Goal: Communication & Community: Answer question/provide support

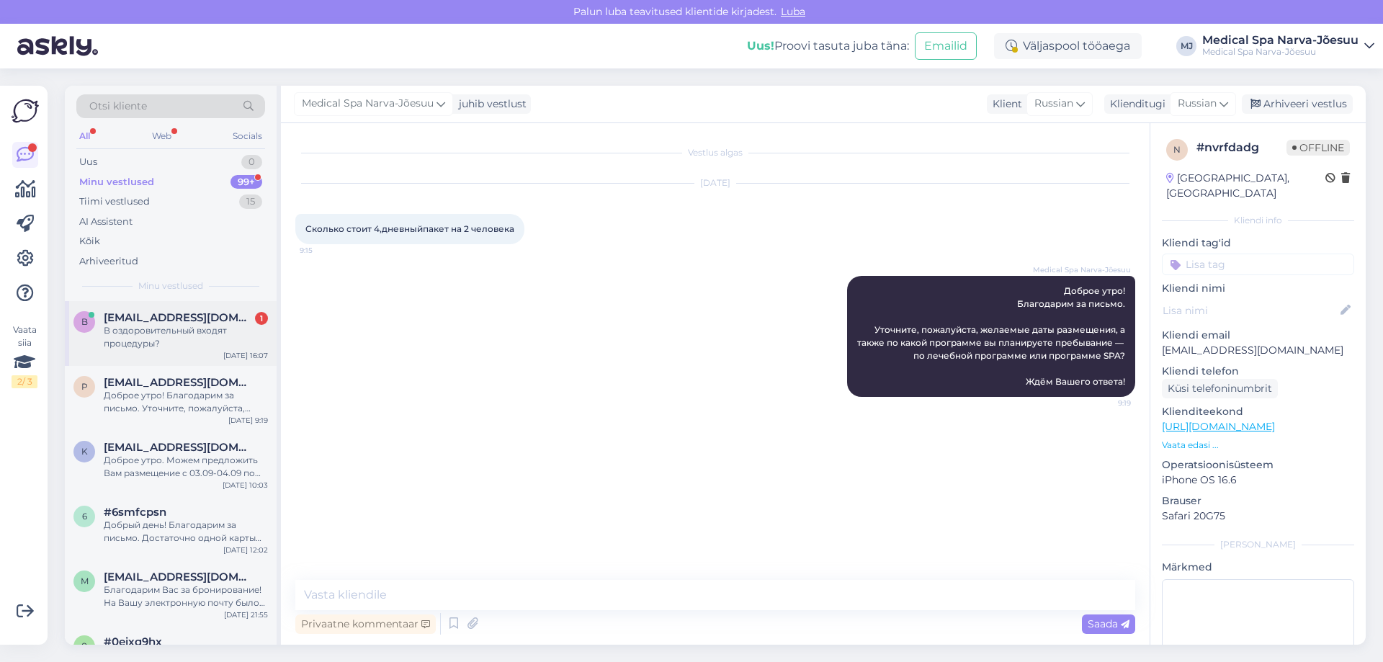
click at [172, 309] on div "b [EMAIL_ADDRESS][DOMAIN_NAME] 1 В оздоровительный входят процедуры? [DATE] 16:…" at bounding box center [171, 333] width 212 height 65
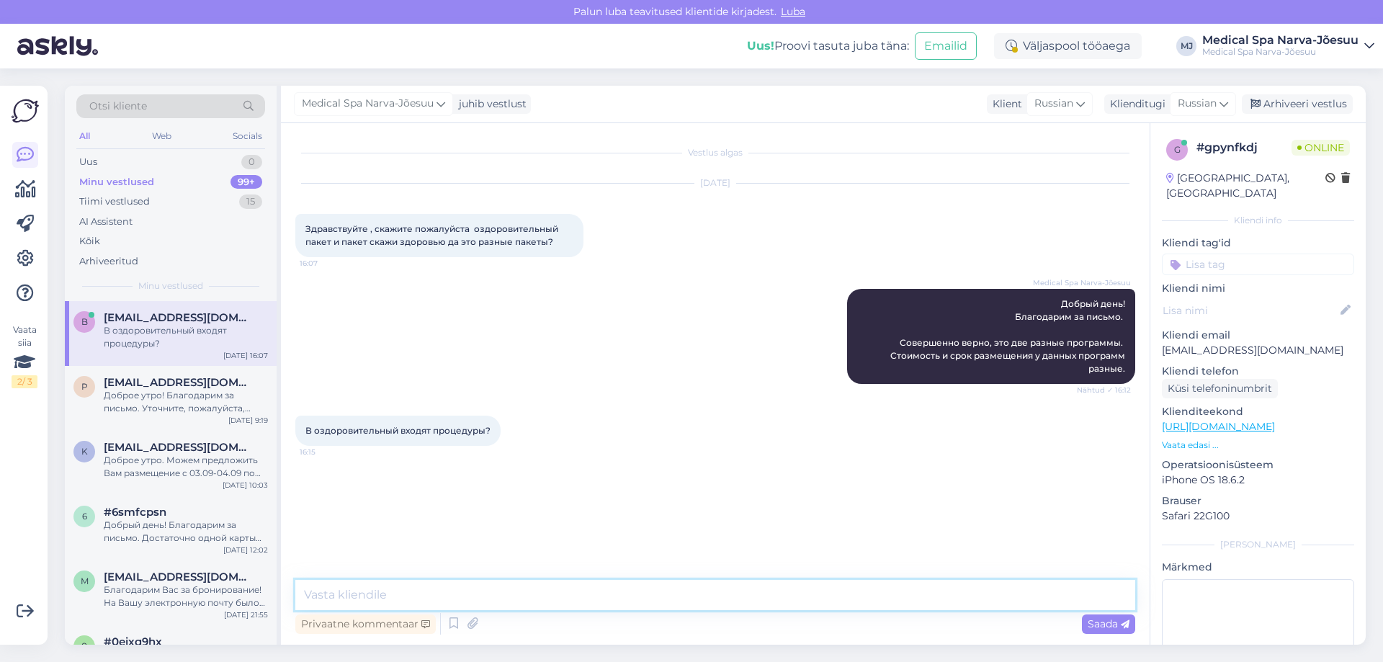
click at [484, 590] on textarea at bounding box center [715, 595] width 840 height 30
type textarea "l"
type textarea "Да, в "оздоровительном" пакете 12 процедур на весь период"
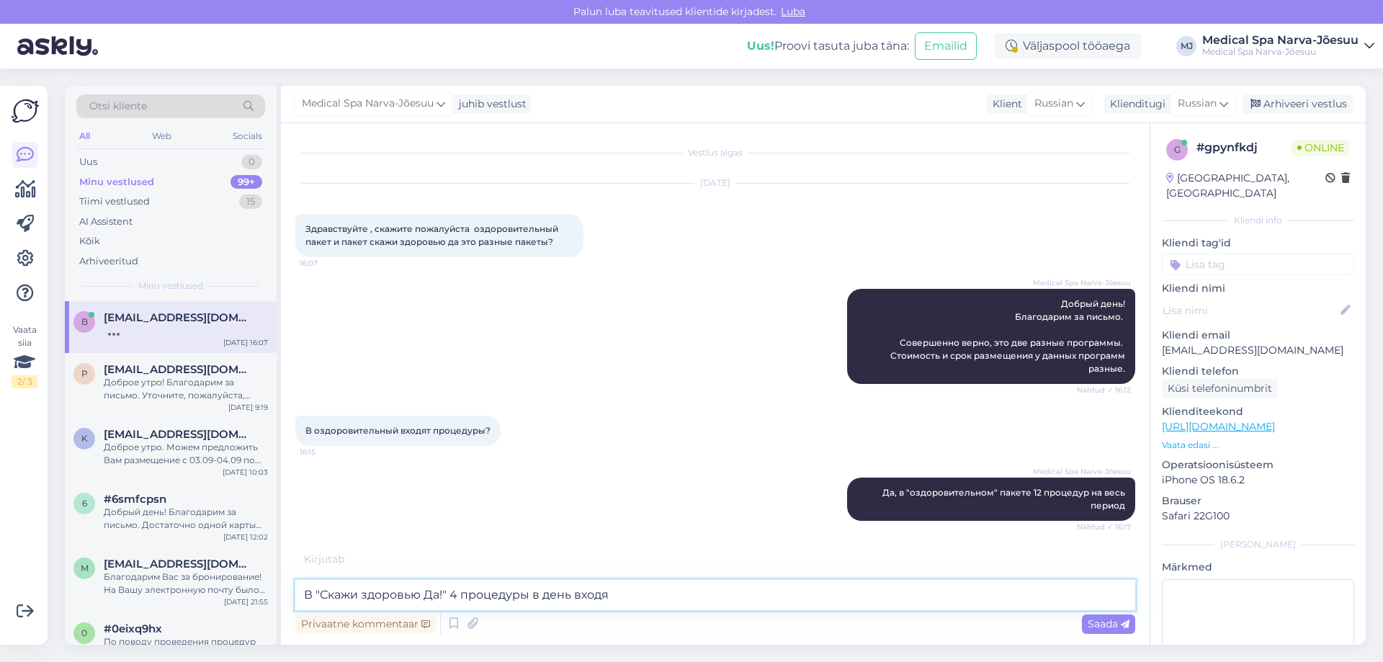
type textarea "В "Скажи здоровью Да!" 4 процедуры в день входят"
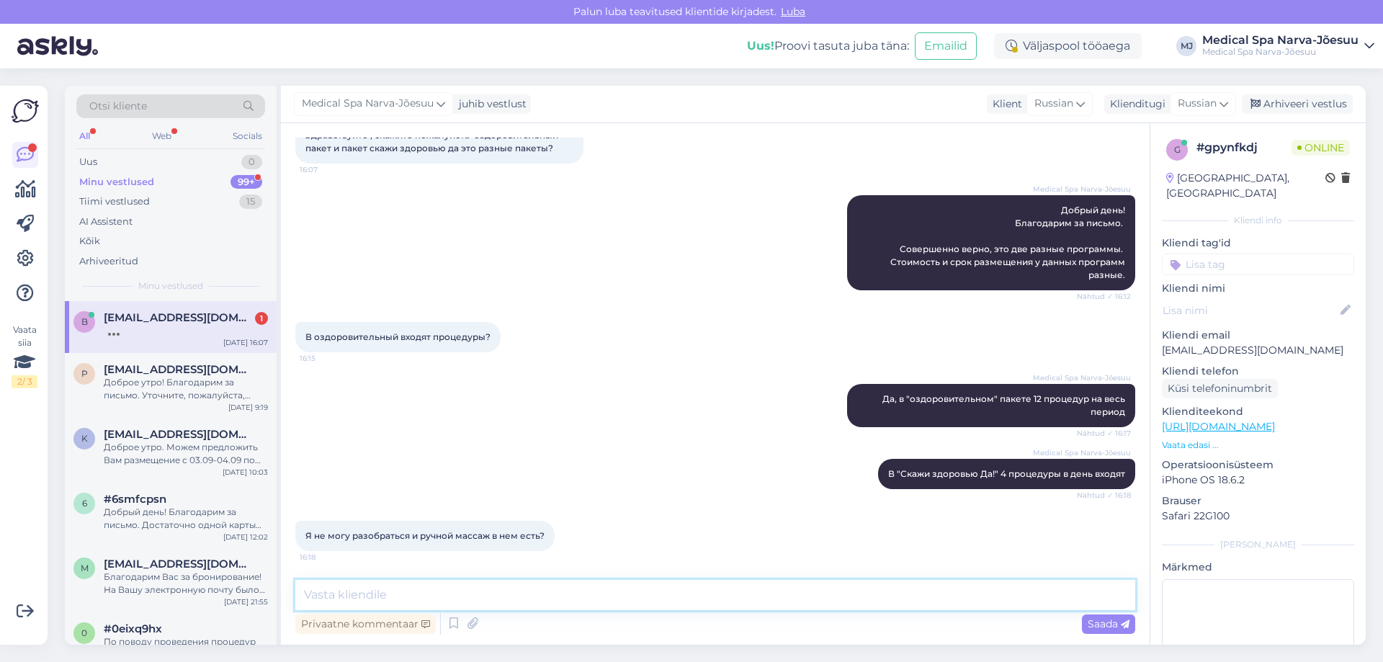
scroll to position [169, 0]
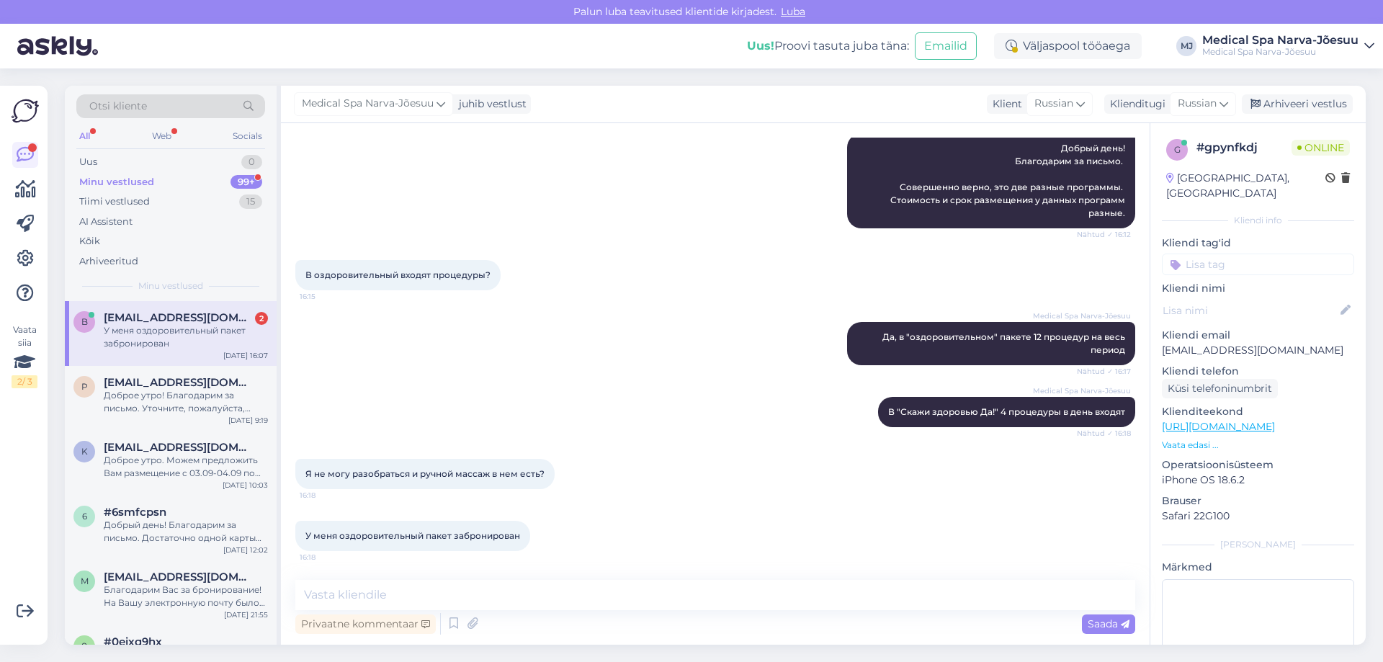
drag, startPoint x: 465, startPoint y: 479, endPoint x: 400, endPoint y: 469, distance: 64.9
click at [400, 469] on span "Я не могу разобраться и ручной массаж в нем есть?" at bounding box center [424, 473] width 239 height 11
click at [441, 586] on textarea at bounding box center [715, 595] width 840 height 30
click at [432, 591] on textarea "В "оздоровительном"пакете ручного" at bounding box center [715, 595] width 840 height 30
click at [541, 596] on textarea "В "оздоровительном" пакете ручного" at bounding box center [715, 595] width 840 height 30
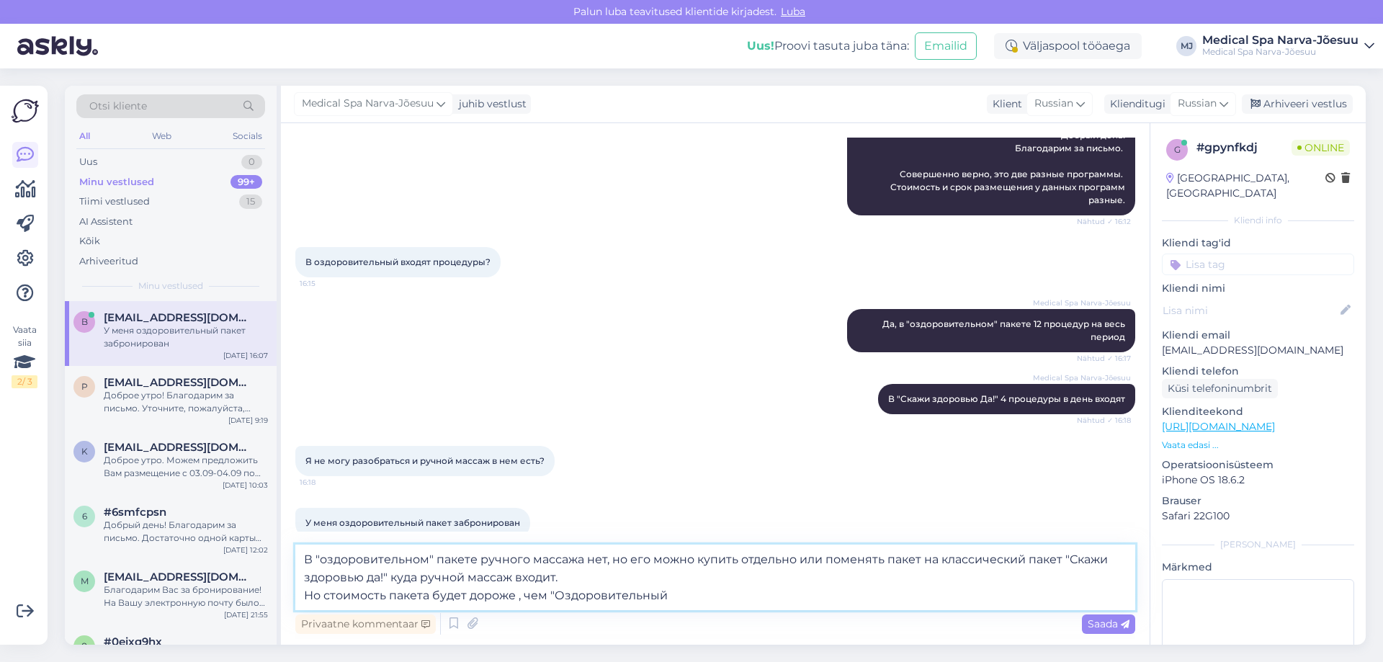
type textarea "В "оздоровительном" пакете ручного массажа нет, но его можно купить отдельно ил…"
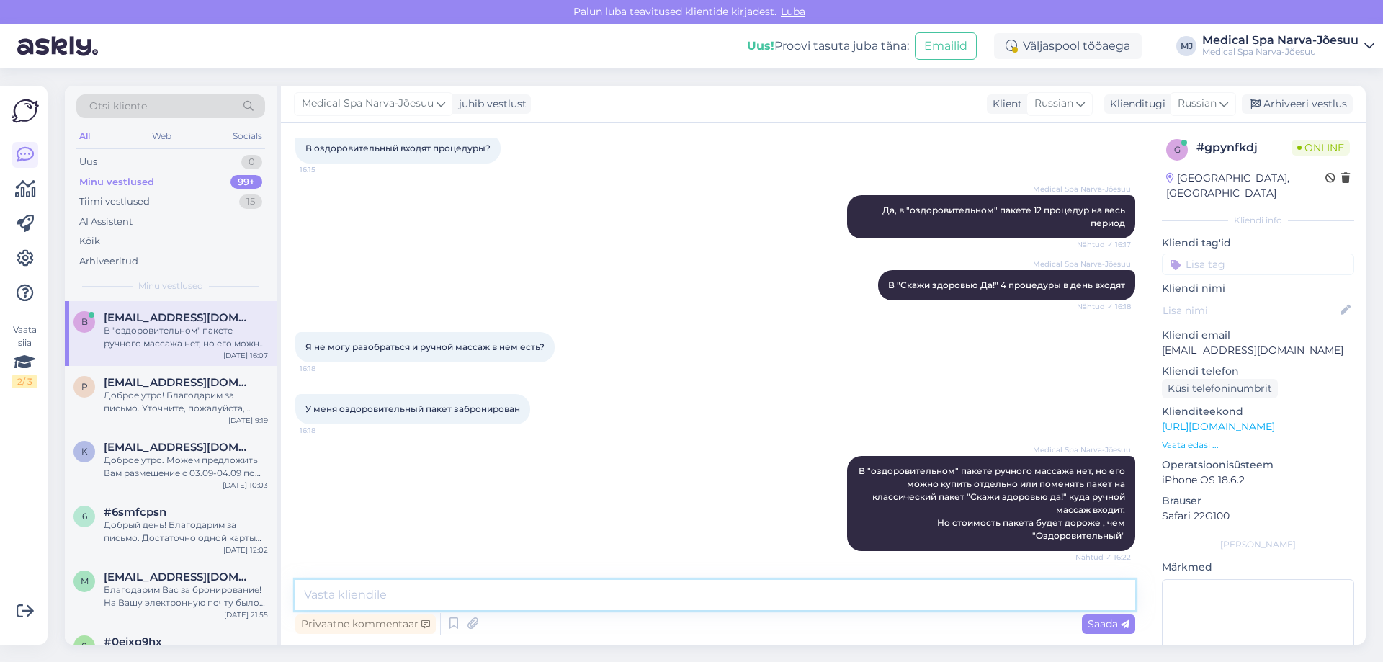
scroll to position [357, 0]
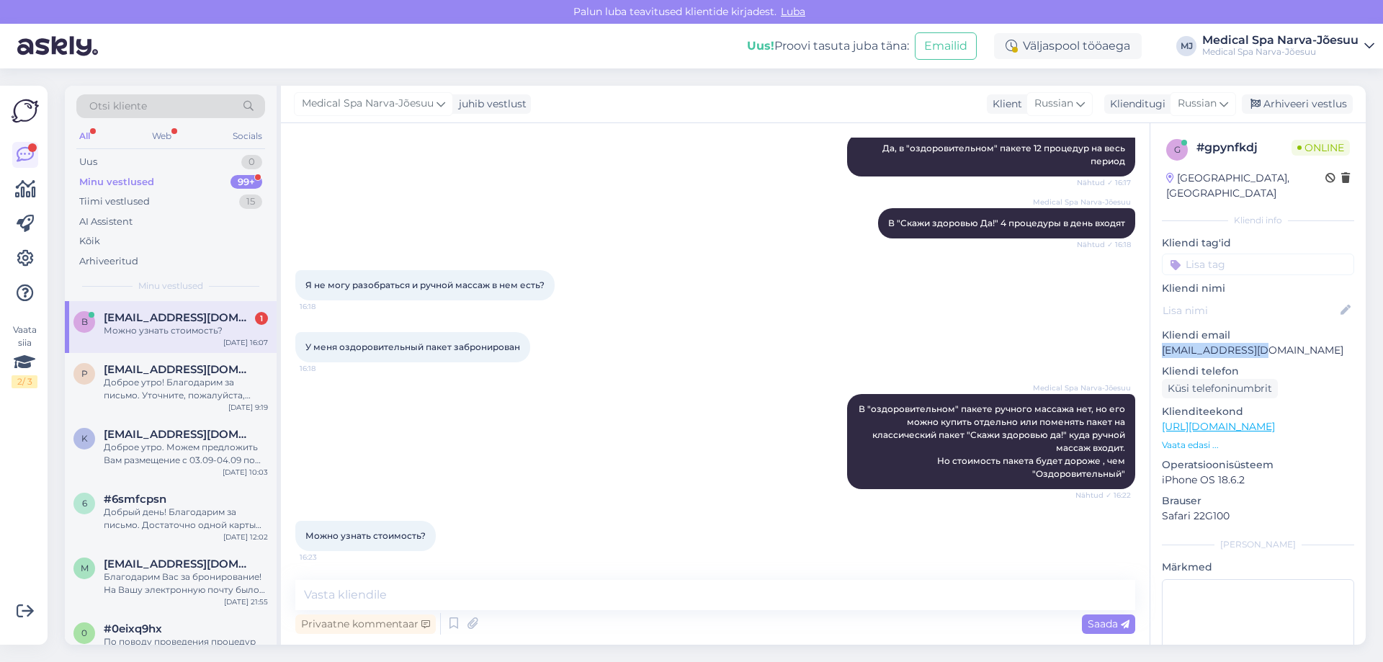
drag, startPoint x: 1246, startPoint y: 339, endPoint x: 1162, endPoint y: 339, distance: 84.3
click at [1162, 343] on p "[EMAIL_ADDRESS][DOMAIN_NAME]" at bounding box center [1258, 350] width 192 height 15
copy p "[EMAIL_ADDRESS][DOMAIN_NAME]"
click at [390, 594] on textarea at bounding box center [715, 595] width 840 height 30
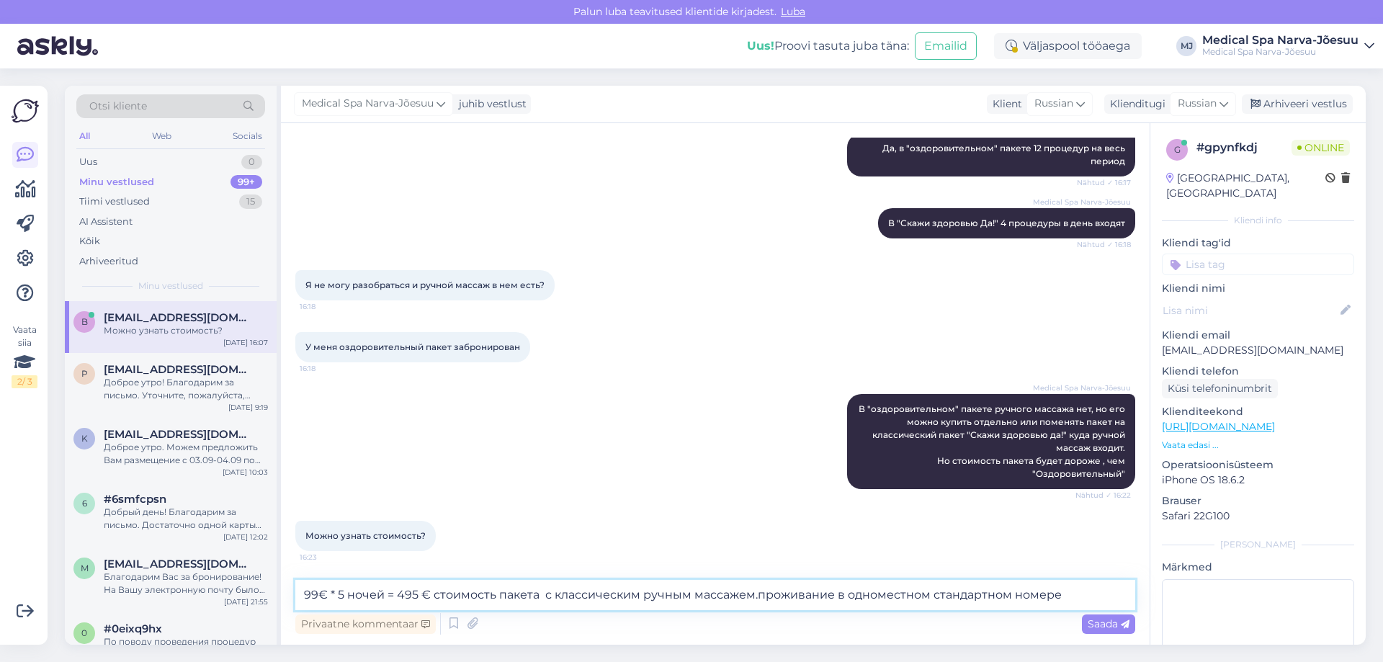
type textarea "99€ * 5 ночей = 495 € стоимость пакета с классическим ручным массажем.проживани…"
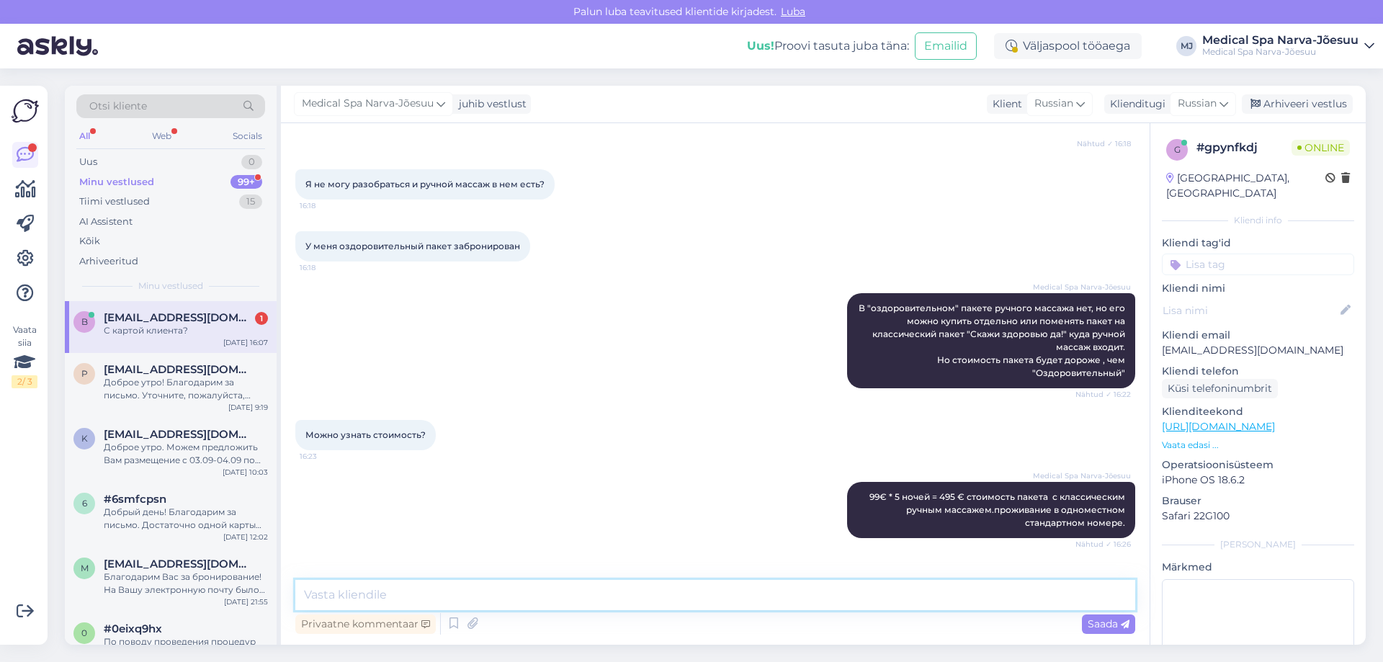
scroll to position [507, 0]
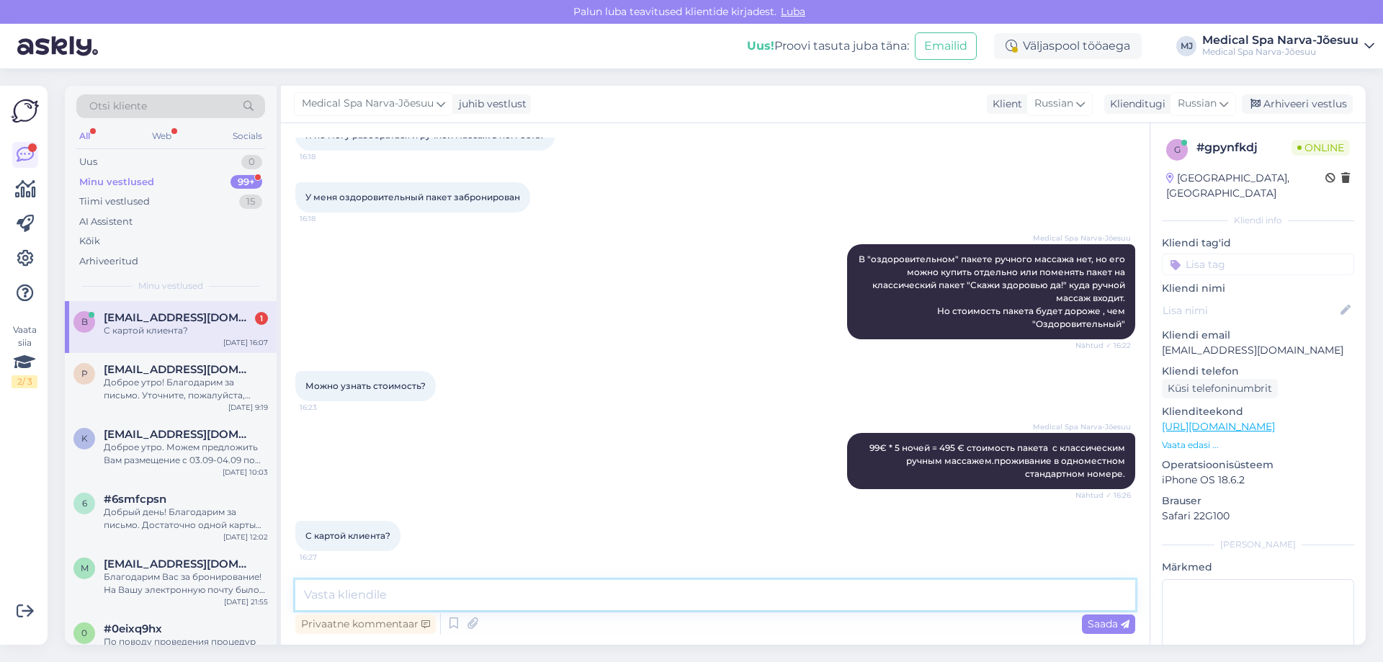
click at [452, 604] on textarea at bounding box center [715, 595] width 840 height 30
type textarea "да"
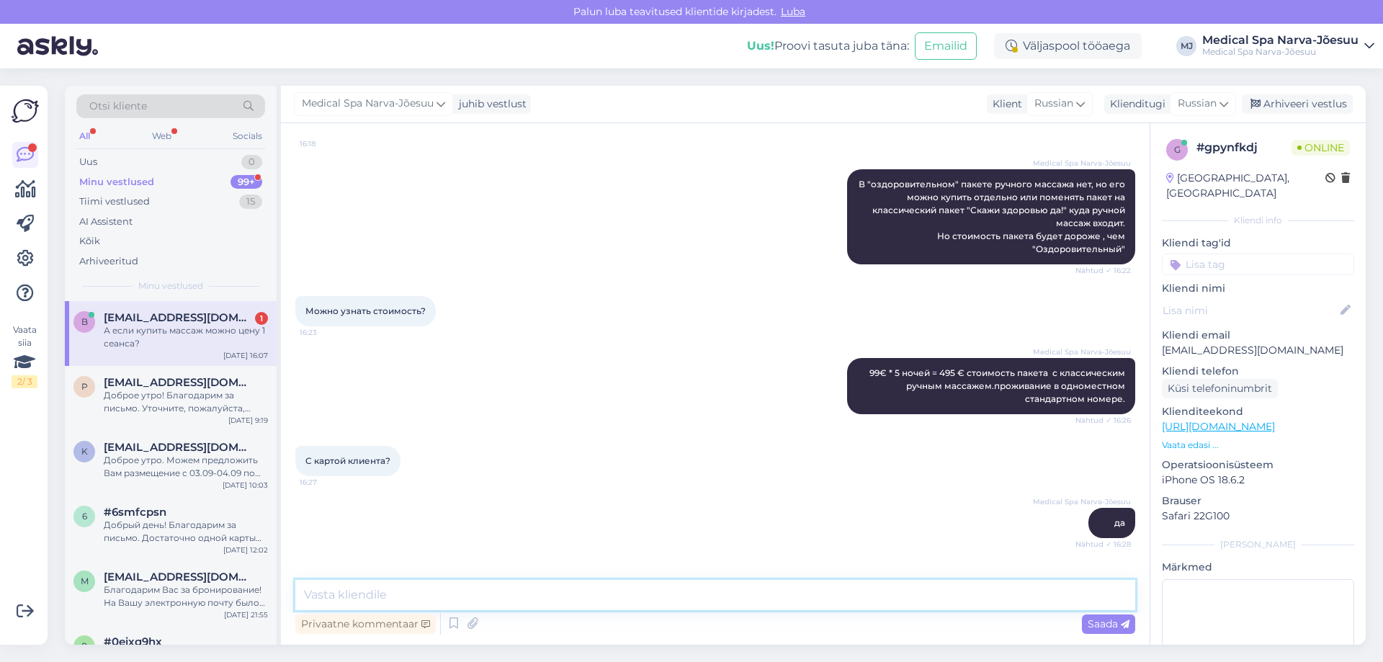
scroll to position [631, 0]
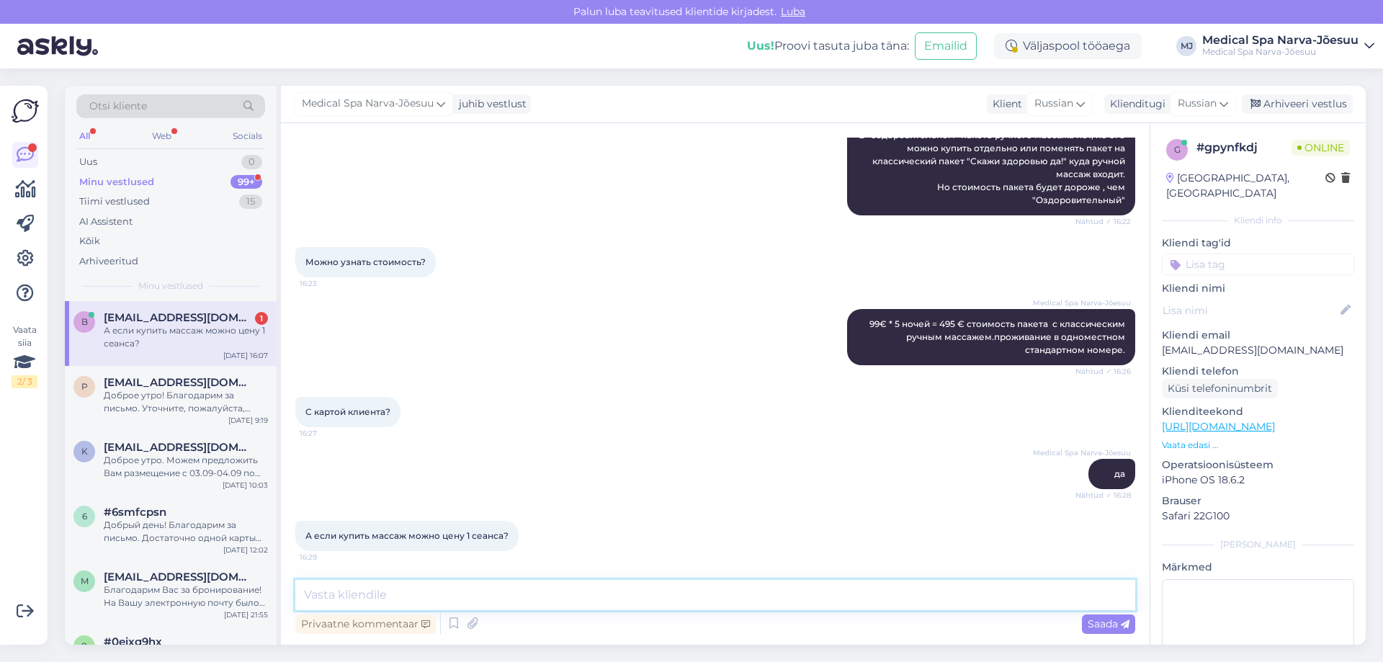
paste textarea "Классический массаж (20 мин) 32 €, (40 мин) 52 €, (60 мин) 60 €"
type textarea "Классический массаж (20 мин) 32 €, (40 мин) 52 €, (60 мин) 60 €"
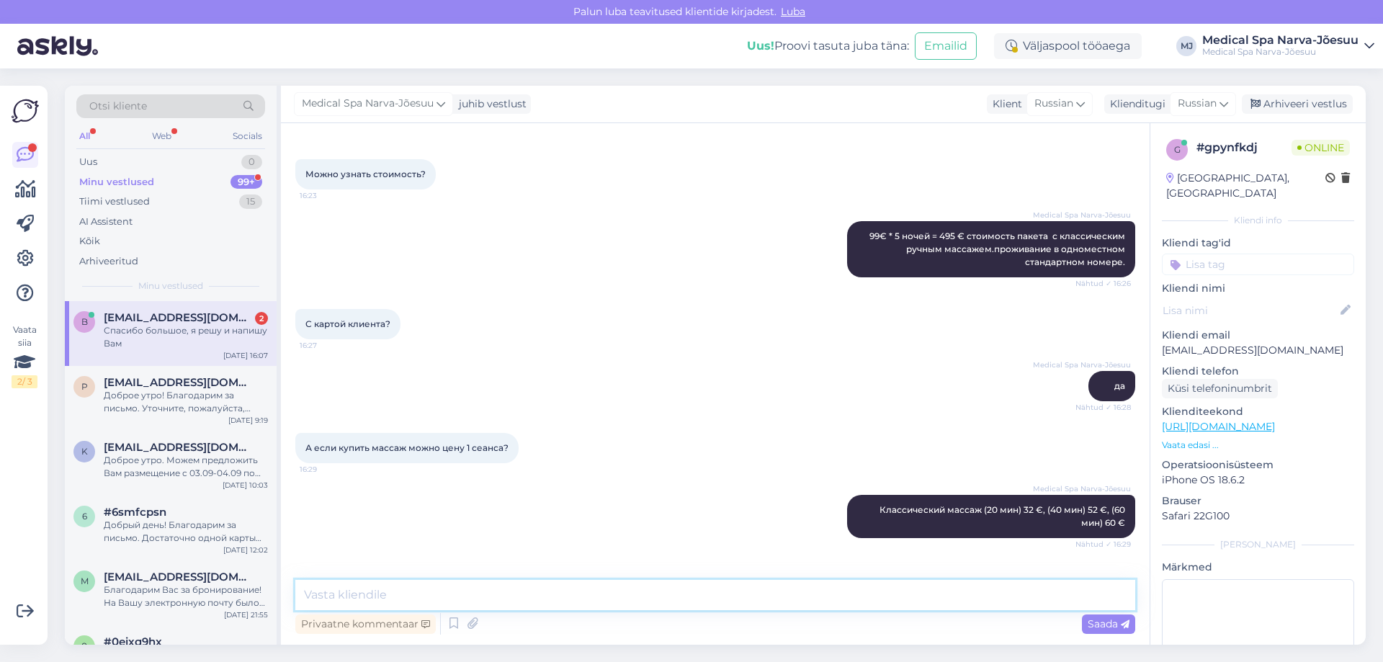
scroll to position [768, 0]
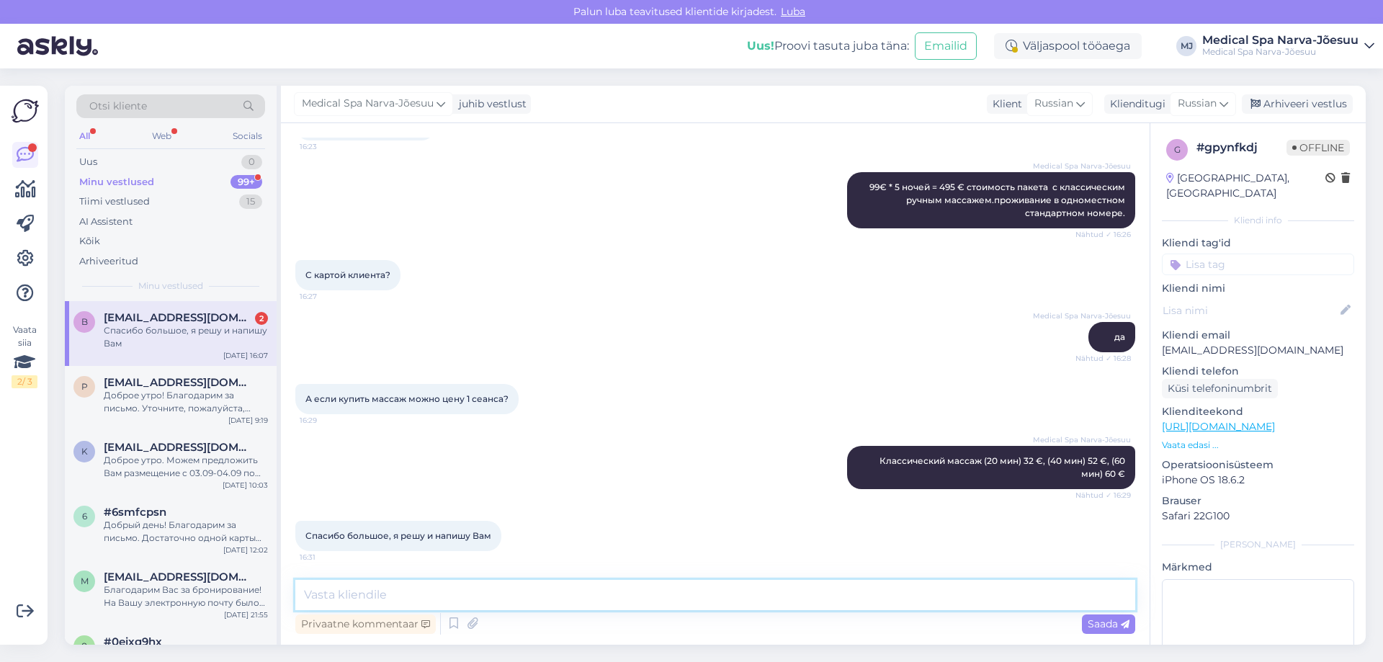
click at [390, 598] on textarea at bounding box center [715, 595] width 840 height 30
type textarea "G"
type textarea "п"
type textarea "Приятного вечера [PERSON_NAME]"
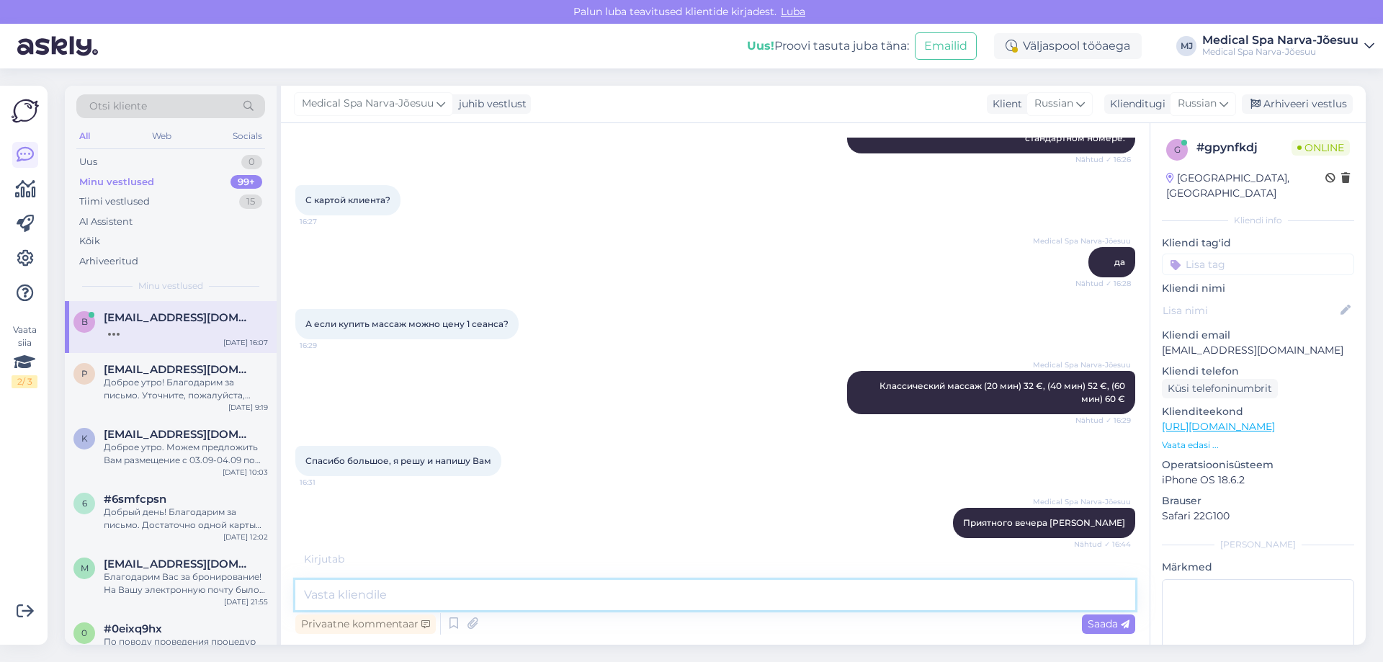
scroll to position [892, 0]
